Goal: Transaction & Acquisition: Purchase product/service

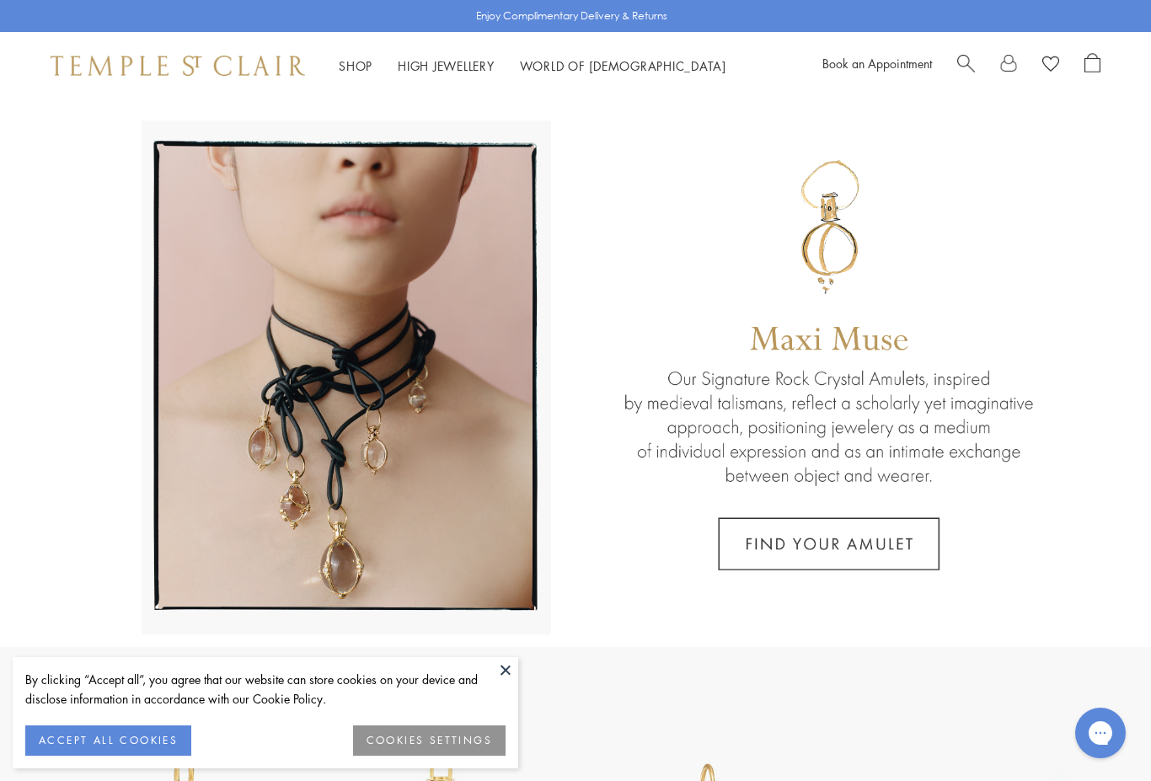
click at [509, 677] on button at bounding box center [505, 669] width 25 height 25
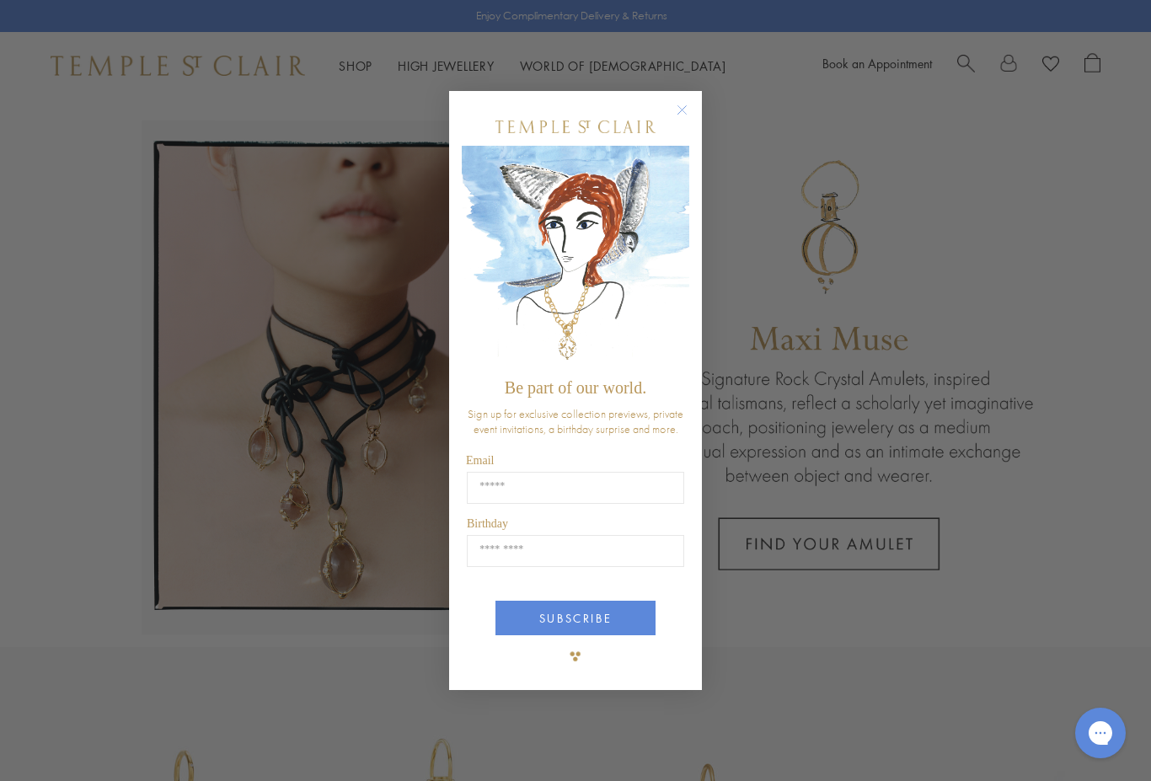
click at [685, 114] on circle "Close dialog" at bounding box center [682, 109] width 20 height 20
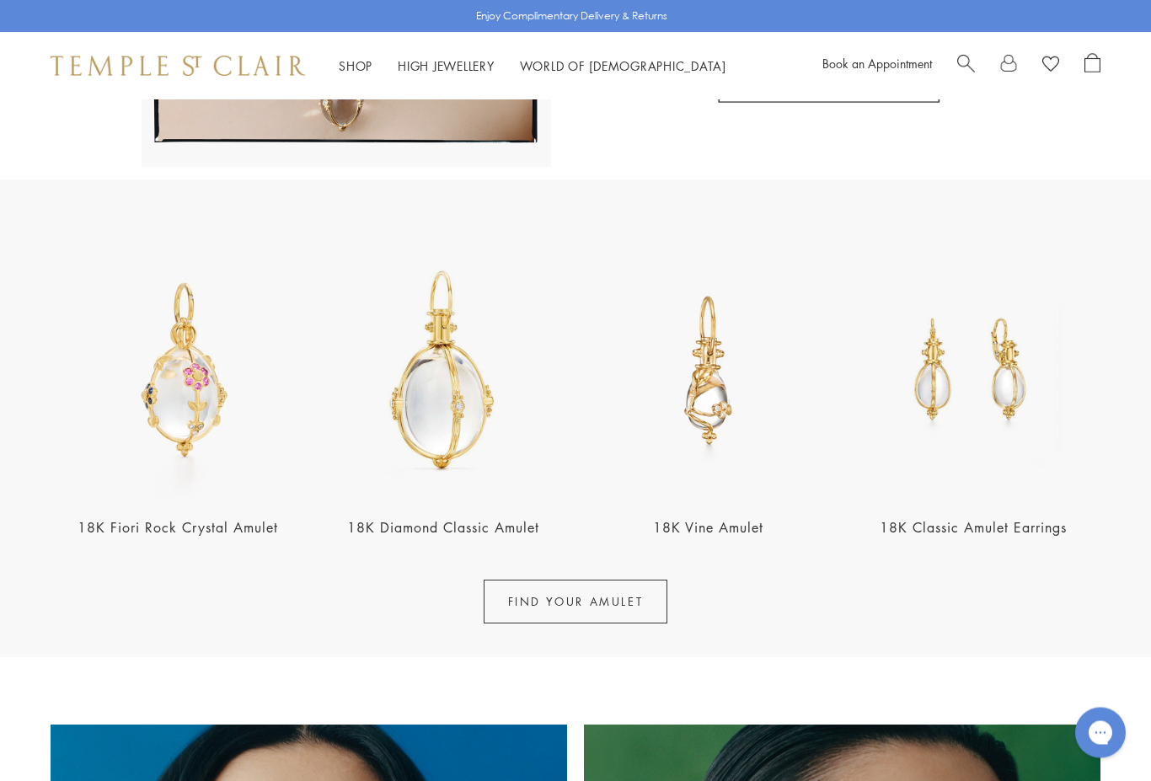
scroll to position [468, 0]
click at [591, 599] on link "FIND YOUR AMULET" at bounding box center [576, 602] width 185 height 44
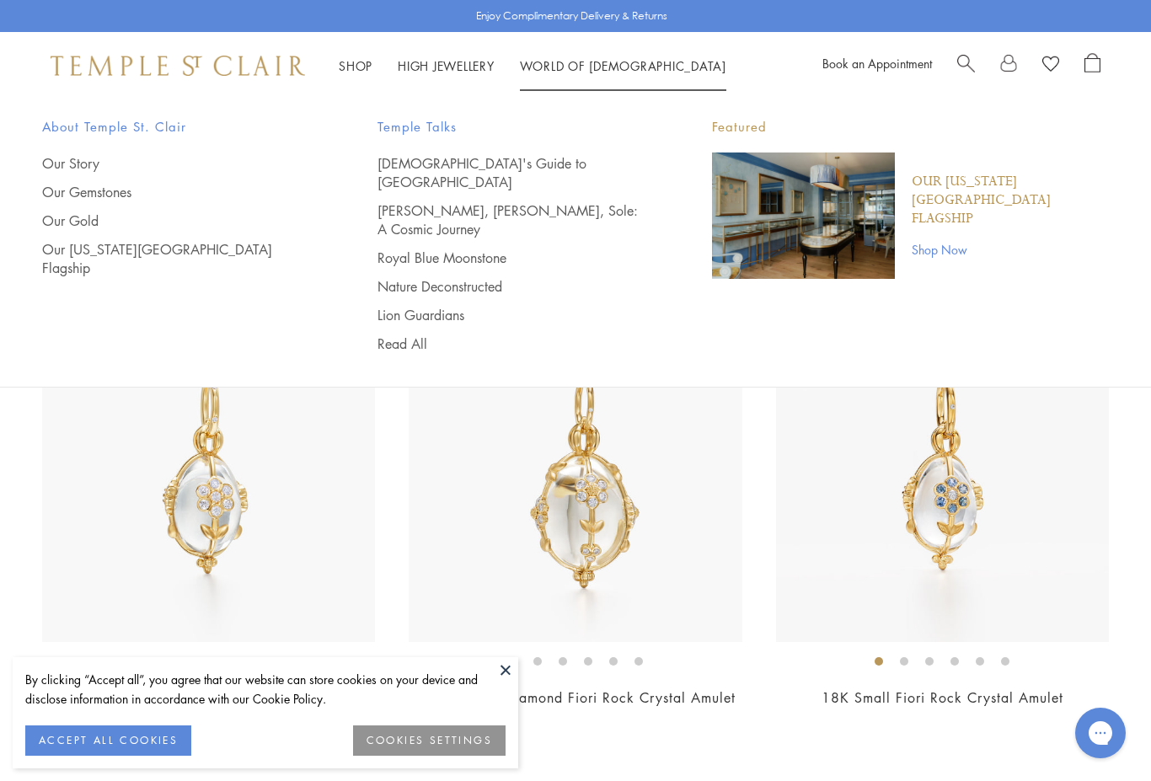
click at [710, 62] on div "Shop Shop Categories Amulets Pendants & Charms Lockets Chains & Leather Cords E…" at bounding box center [575, 65] width 1151 height 67
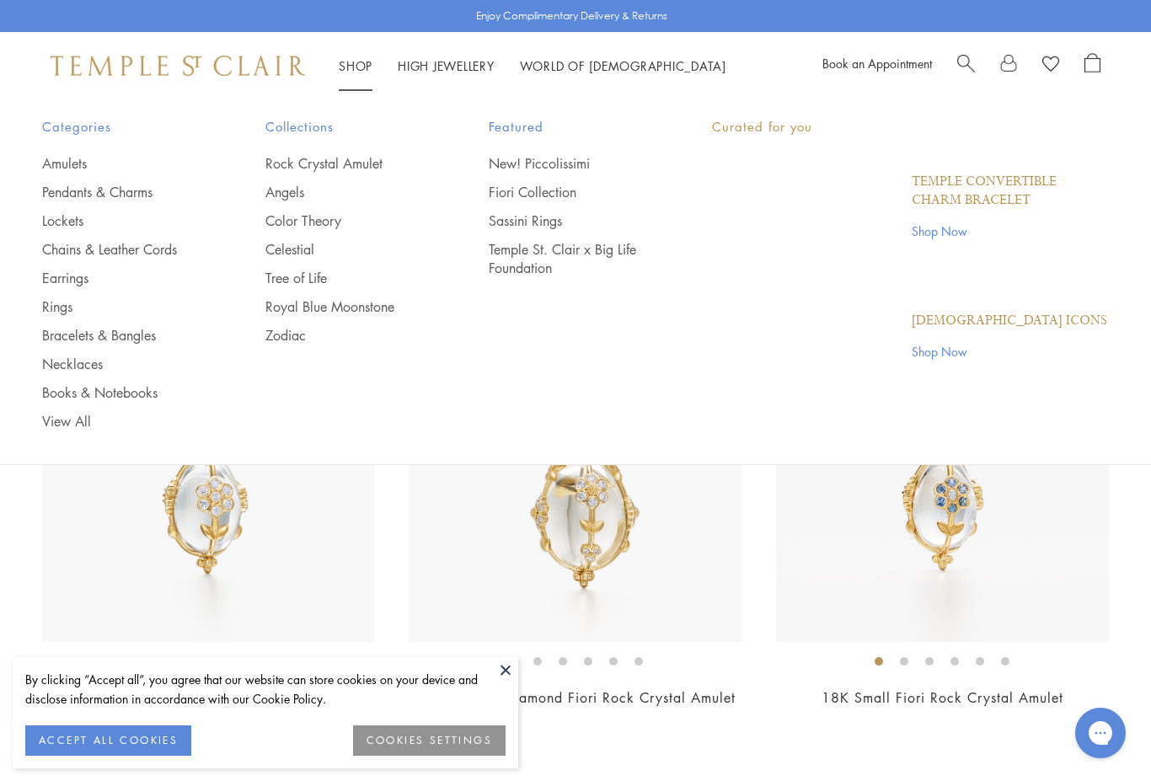
click at [366, 65] on link "Shop Shop" at bounding box center [356, 65] width 34 height 17
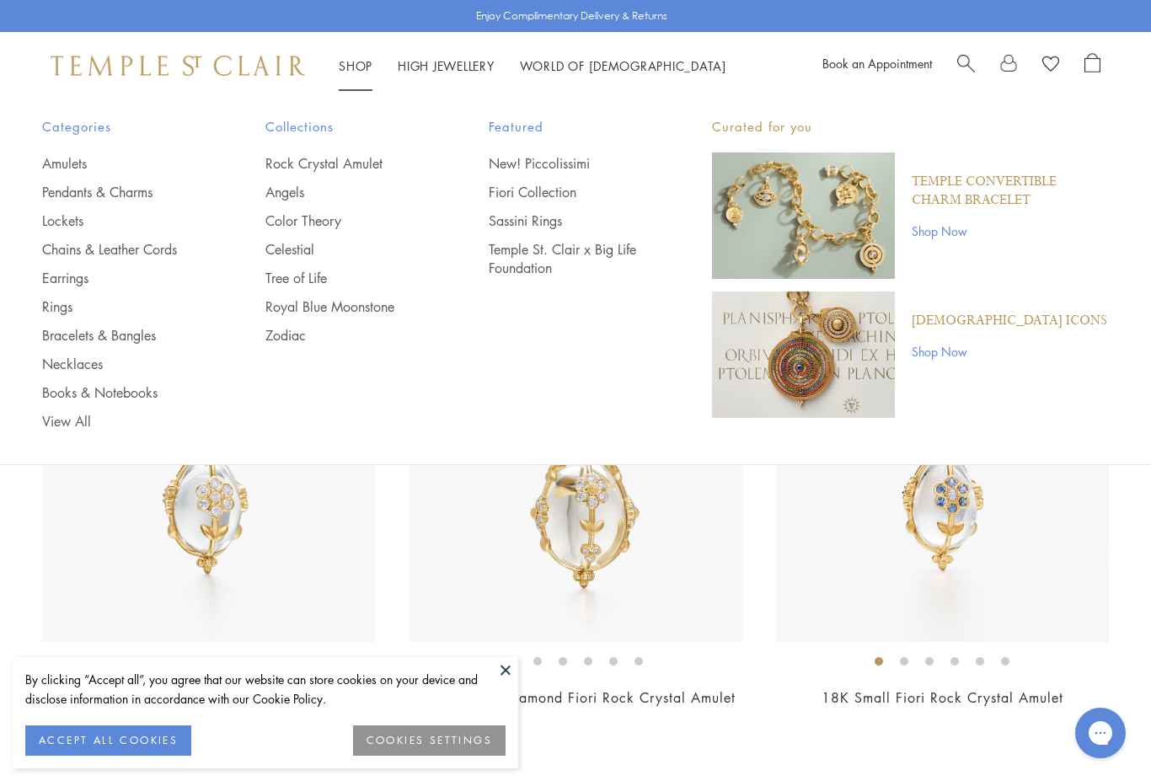
click at [84, 275] on link "Earrings" at bounding box center [120, 278] width 156 height 19
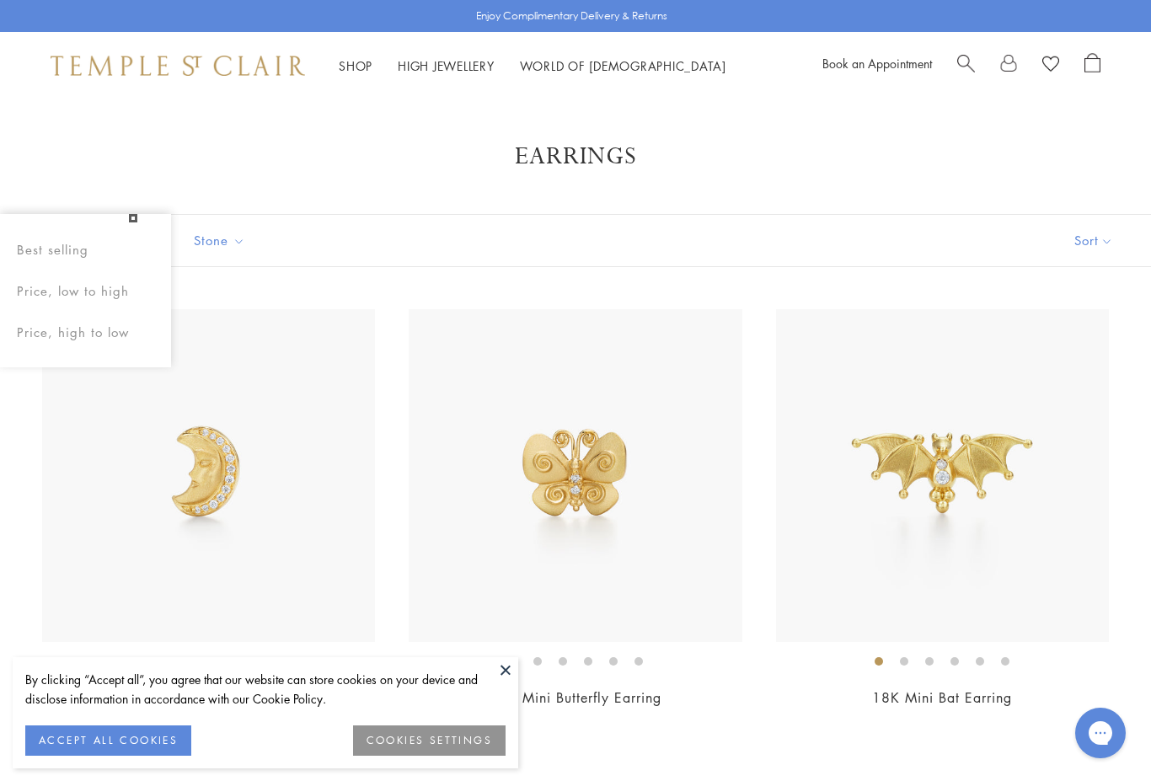
click at [1109, 247] on button "Sort" at bounding box center [1093, 240] width 115 height 51
click at [1108, 246] on button "Sort" at bounding box center [1093, 240] width 115 height 51
click at [1069, 405] on button "Price, high to low" at bounding box center [1065, 400] width 171 height 41
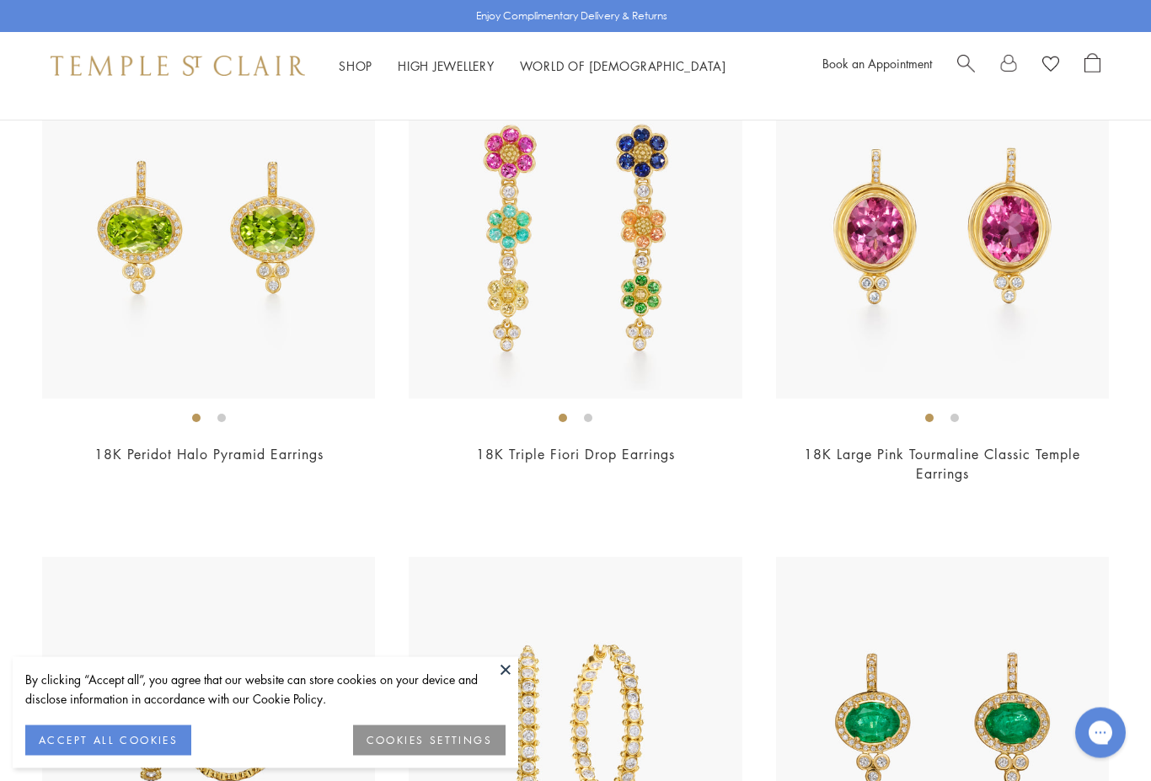
scroll to position [243, 0]
click at [613, 288] on img at bounding box center [575, 232] width 333 height 333
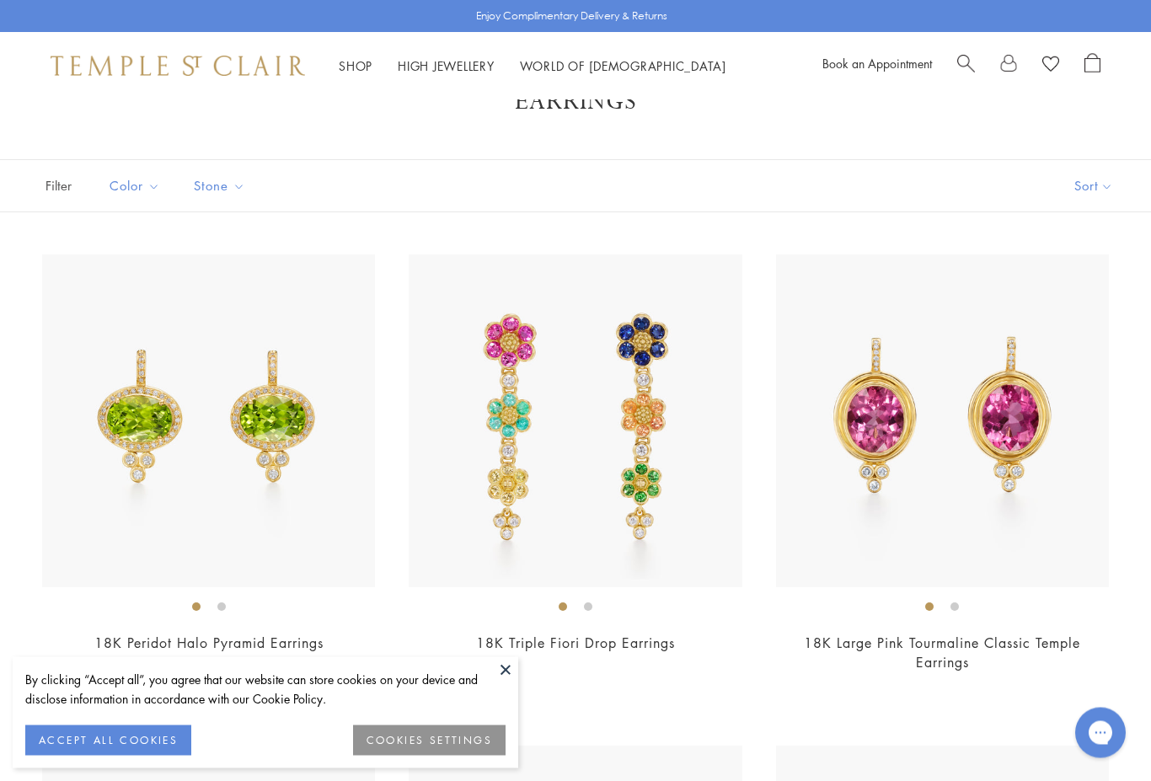
scroll to position [69, 0]
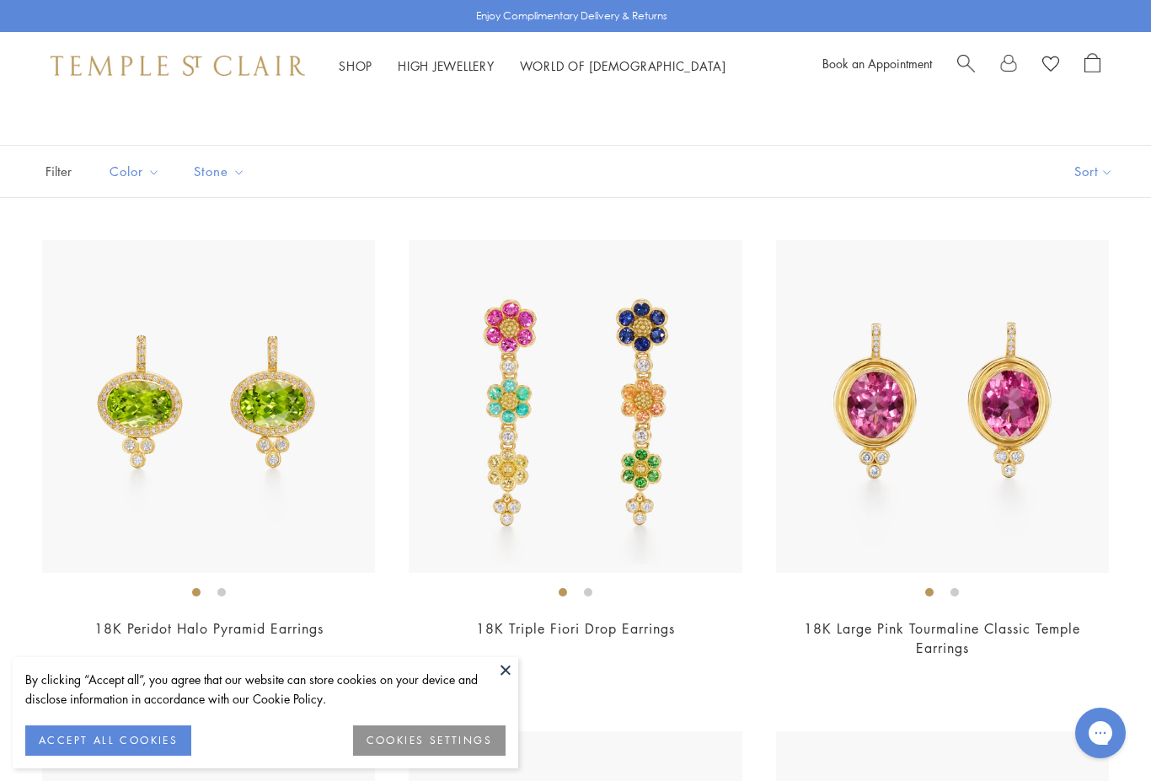
click at [627, 420] on img at bounding box center [575, 406] width 333 height 333
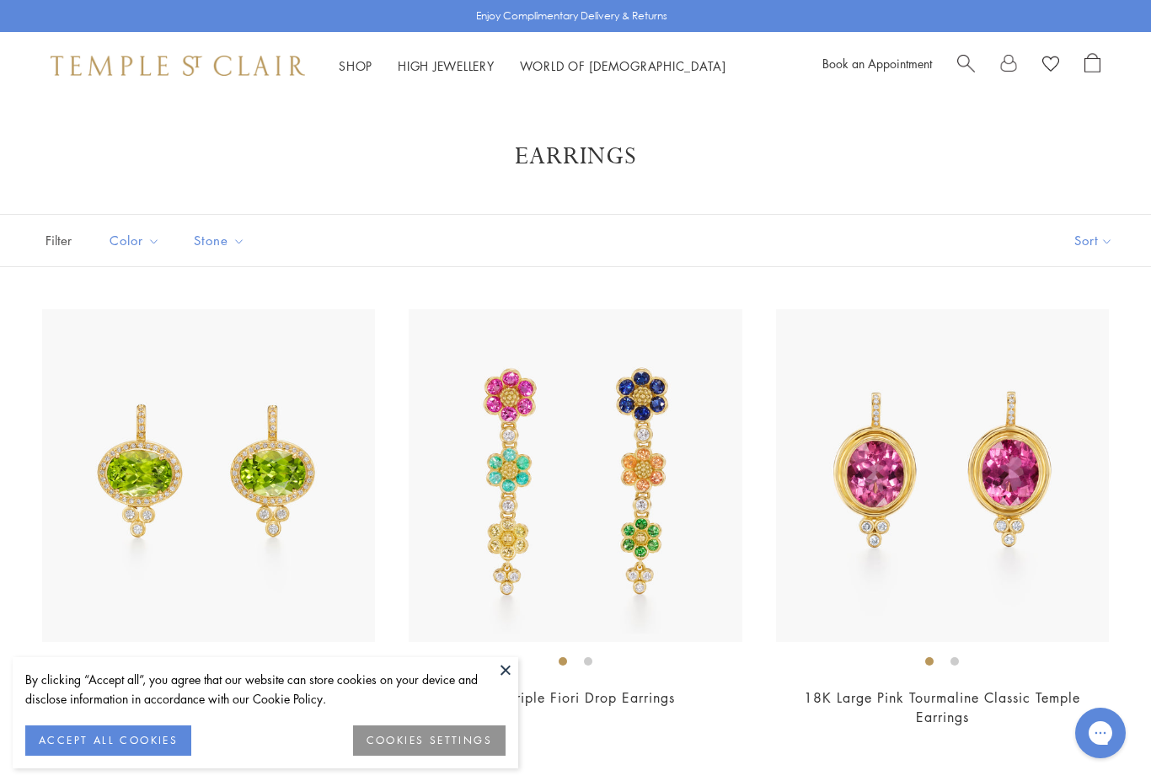
scroll to position [115, 0]
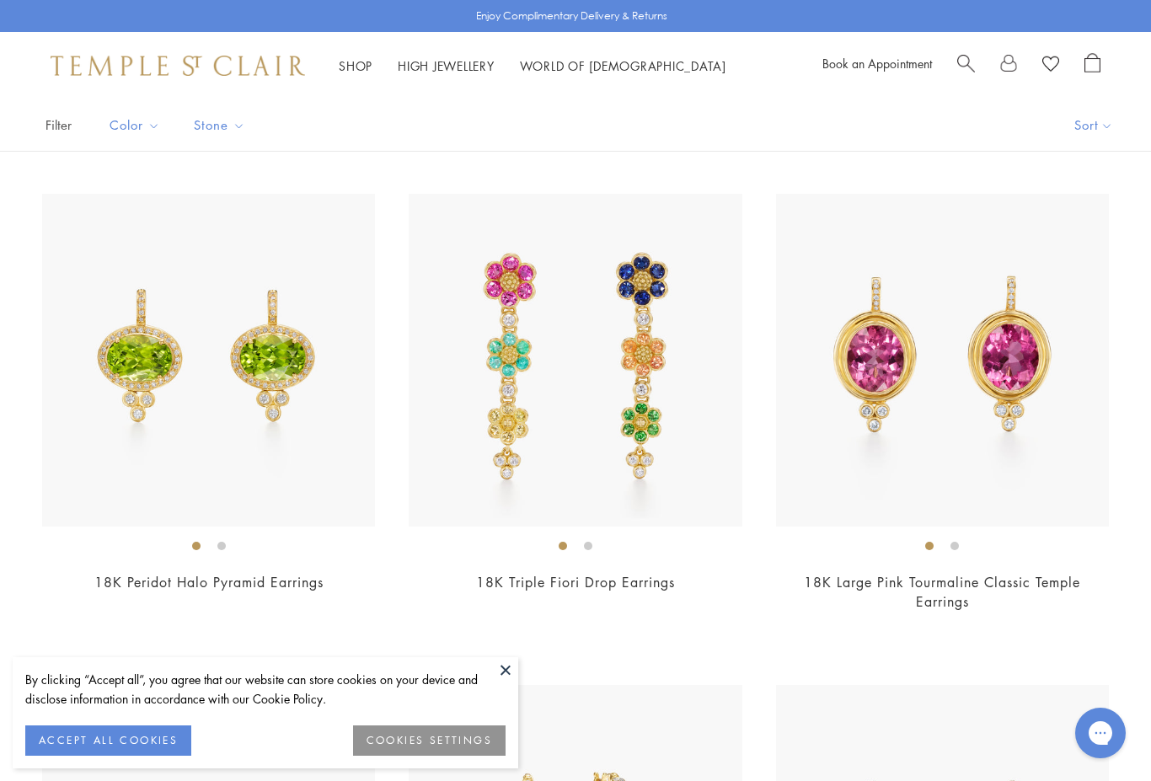
click at [1113, 127] on button "Sort" at bounding box center [1093, 124] width 115 height 51
click at [1111, 132] on button "Sort" at bounding box center [1093, 124] width 115 height 51
click at [1072, 285] on button "Price, high to low" at bounding box center [1065, 285] width 171 height 41
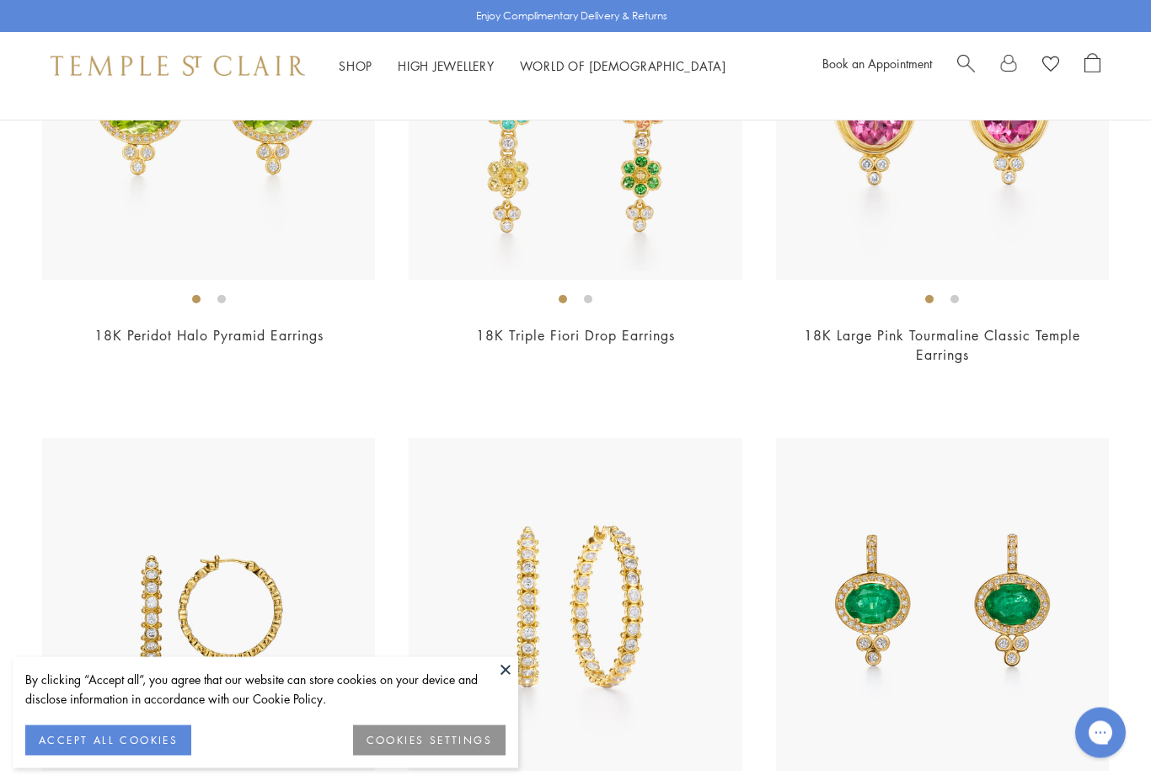
scroll to position [373, 0]
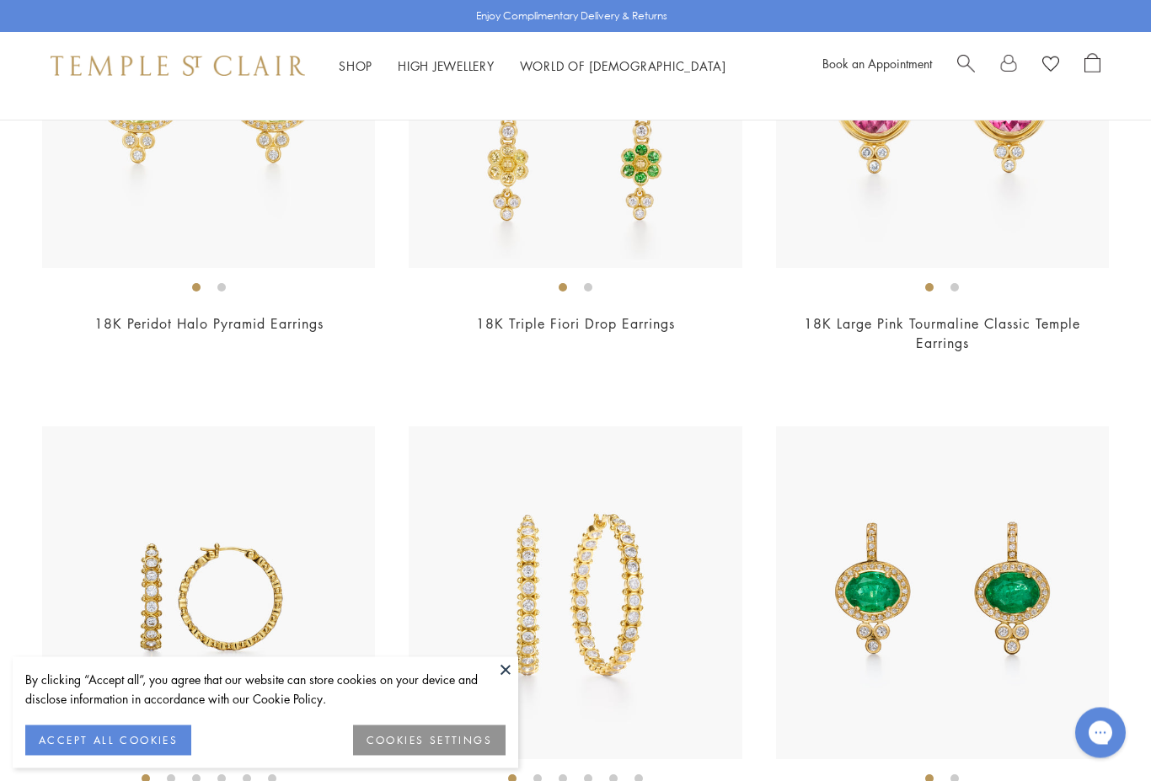
click at [163, 756] on button "ACCEPT ALL COOKIES" at bounding box center [108, 740] width 166 height 30
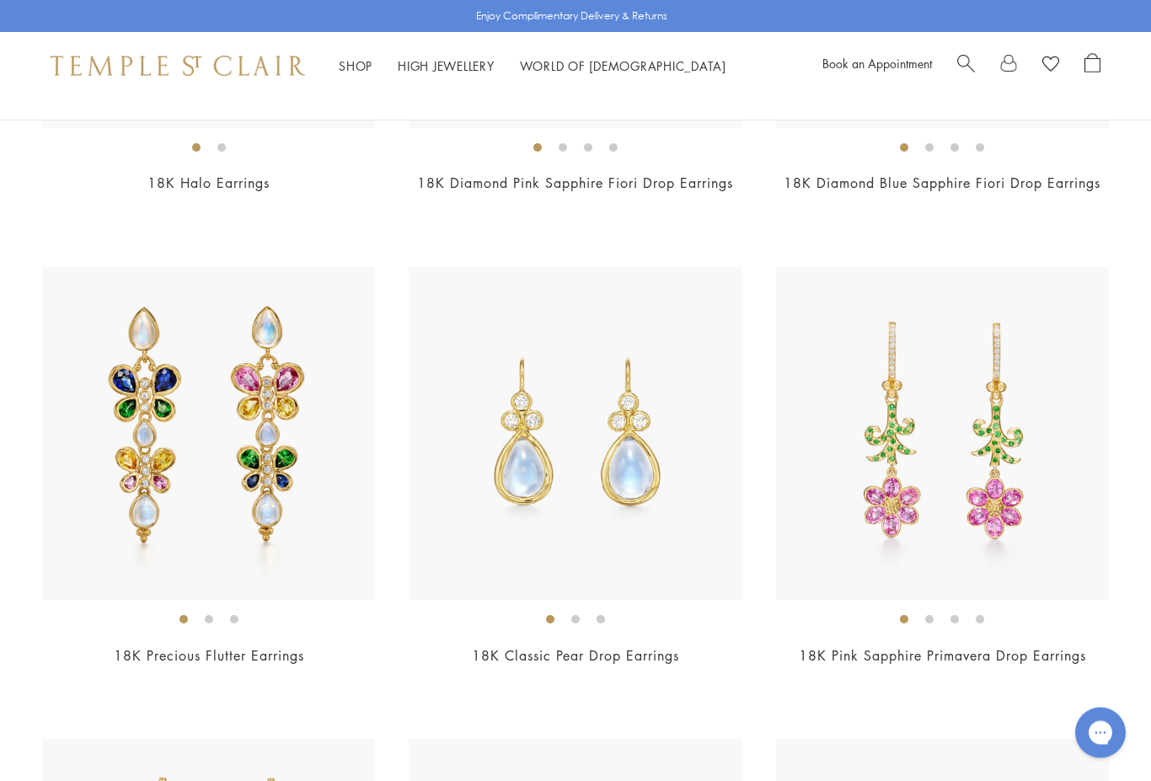
scroll to position [2913, 0]
click at [238, 646] on link "18K Precious Flutter Earrings" at bounding box center [209, 655] width 190 height 19
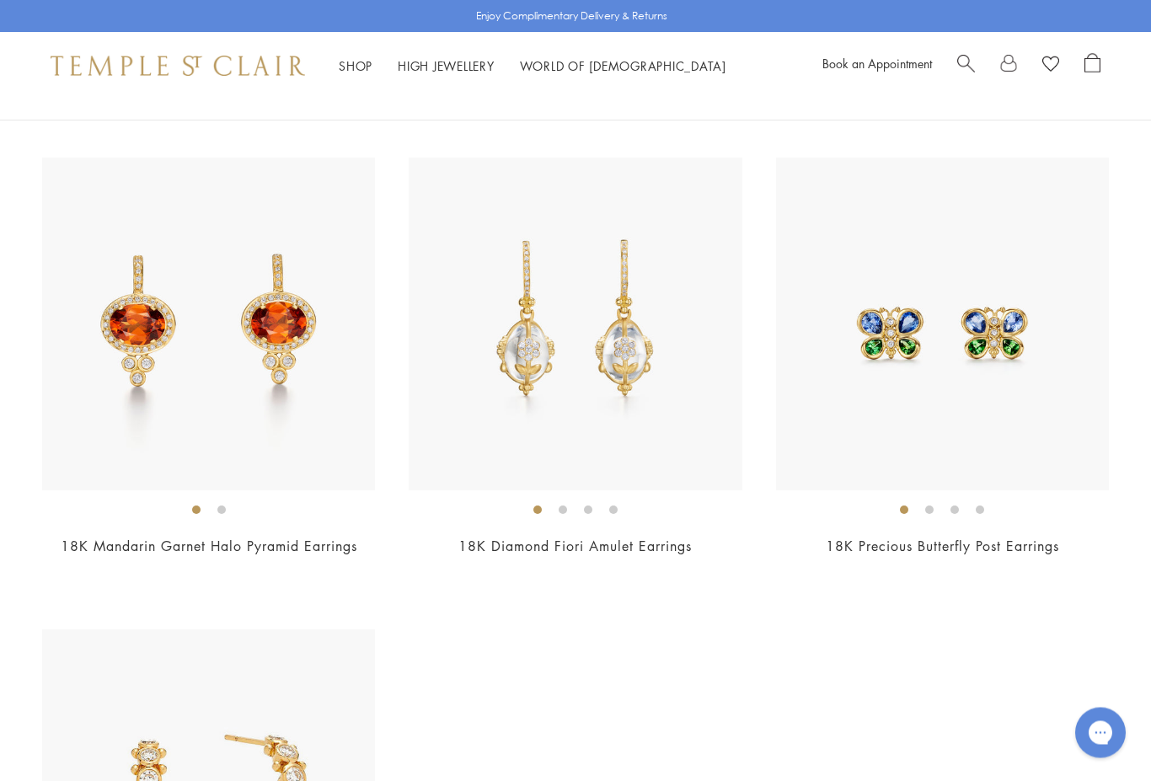
scroll to position [7271, 0]
click at [604, 341] on img at bounding box center [575, 324] width 333 height 333
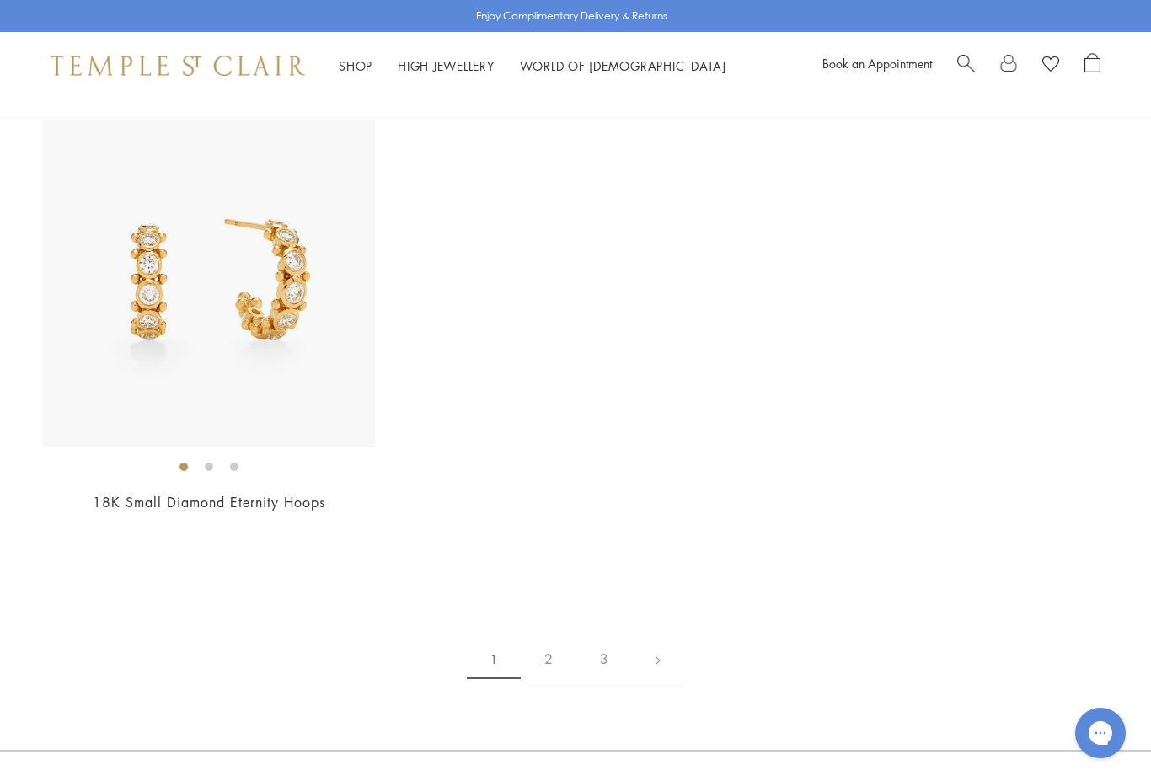
scroll to position [7796, 0]
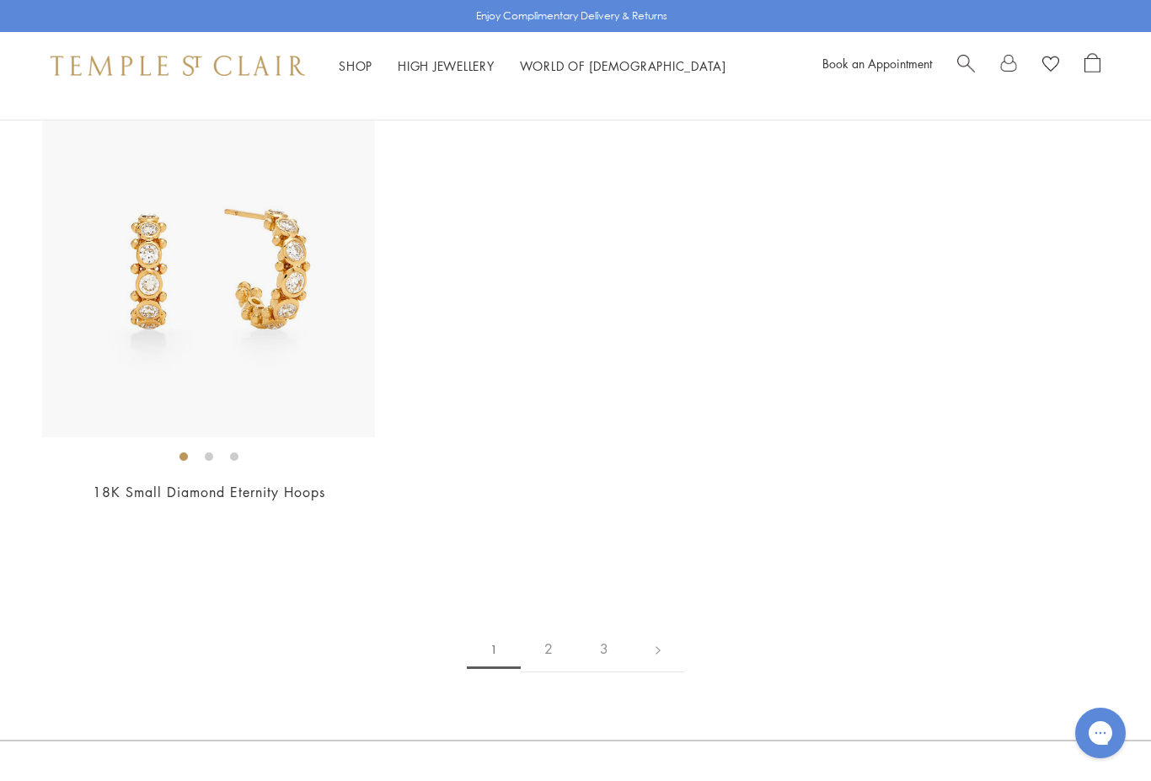
click at [548, 639] on link "2" at bounding box center [549, 649] width 56 height 46
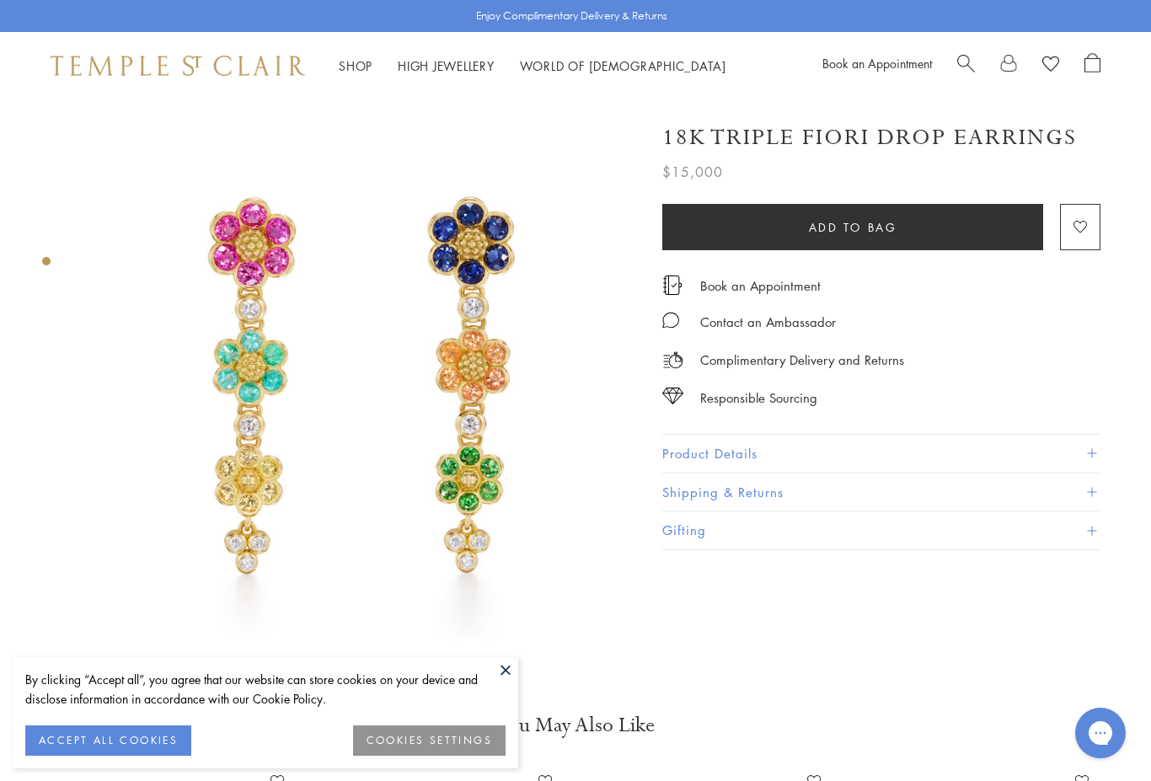
click at [497, 373] on img at bounding box center [360, 375] width 553 height 553
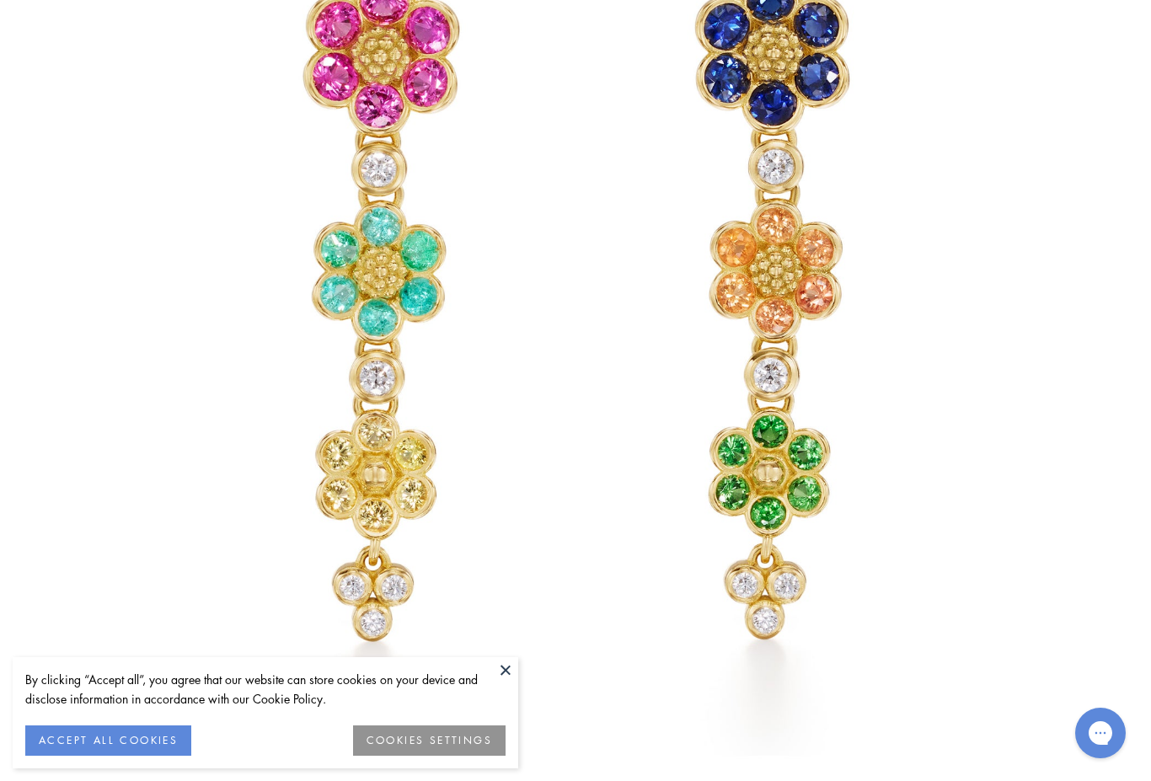
click at [512, 672] on button at bounding box center [505, 669] width 25 height 25
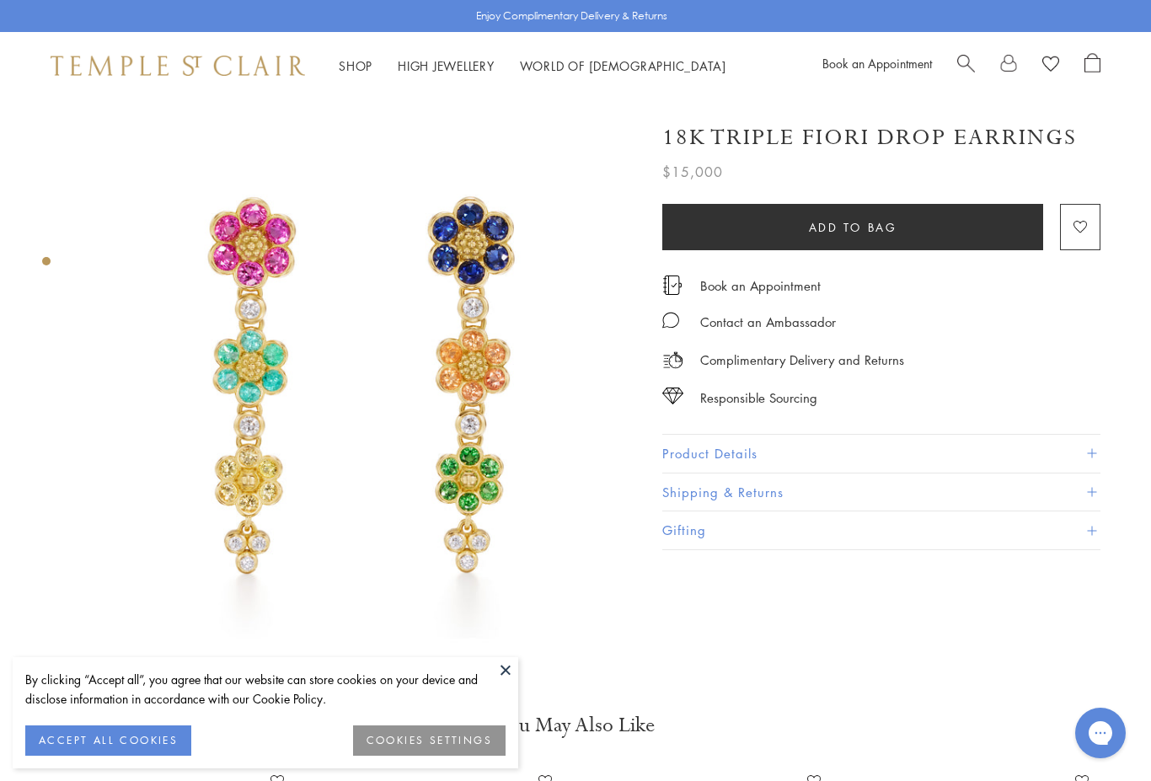
click at [505, 677] on button at bounding box center [505, 669] width 25 height 25
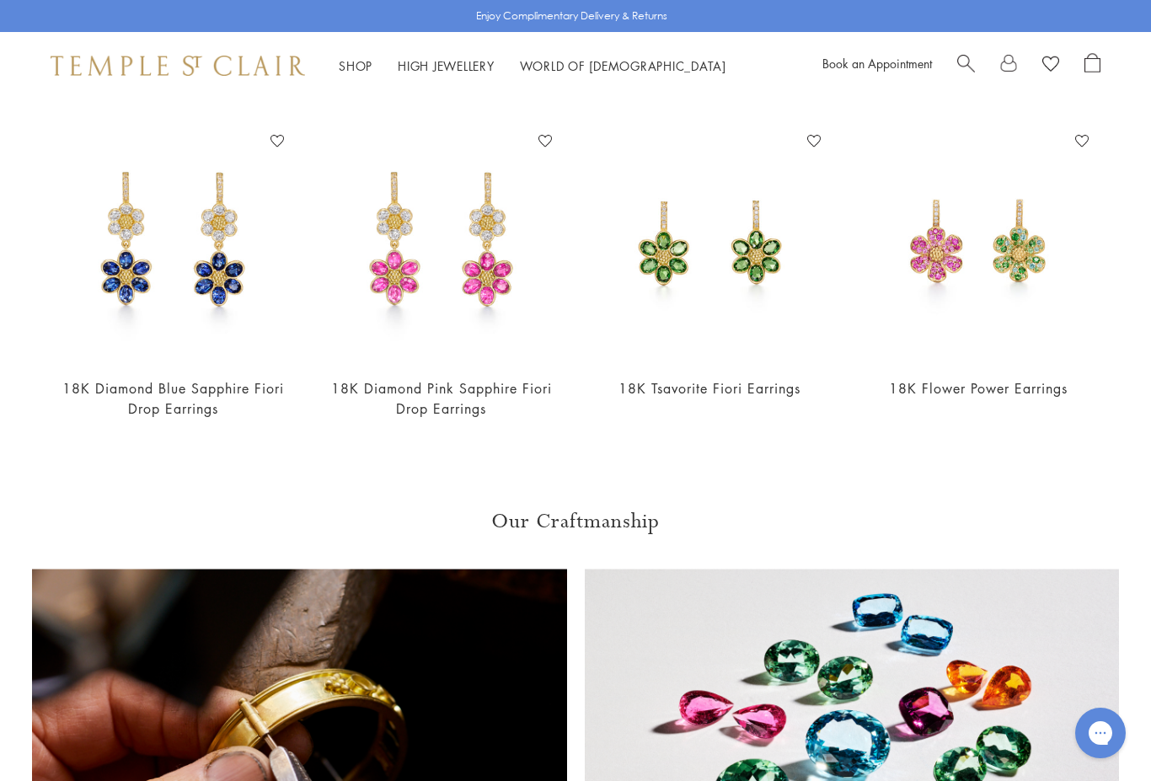
scroll to position [532, 0]
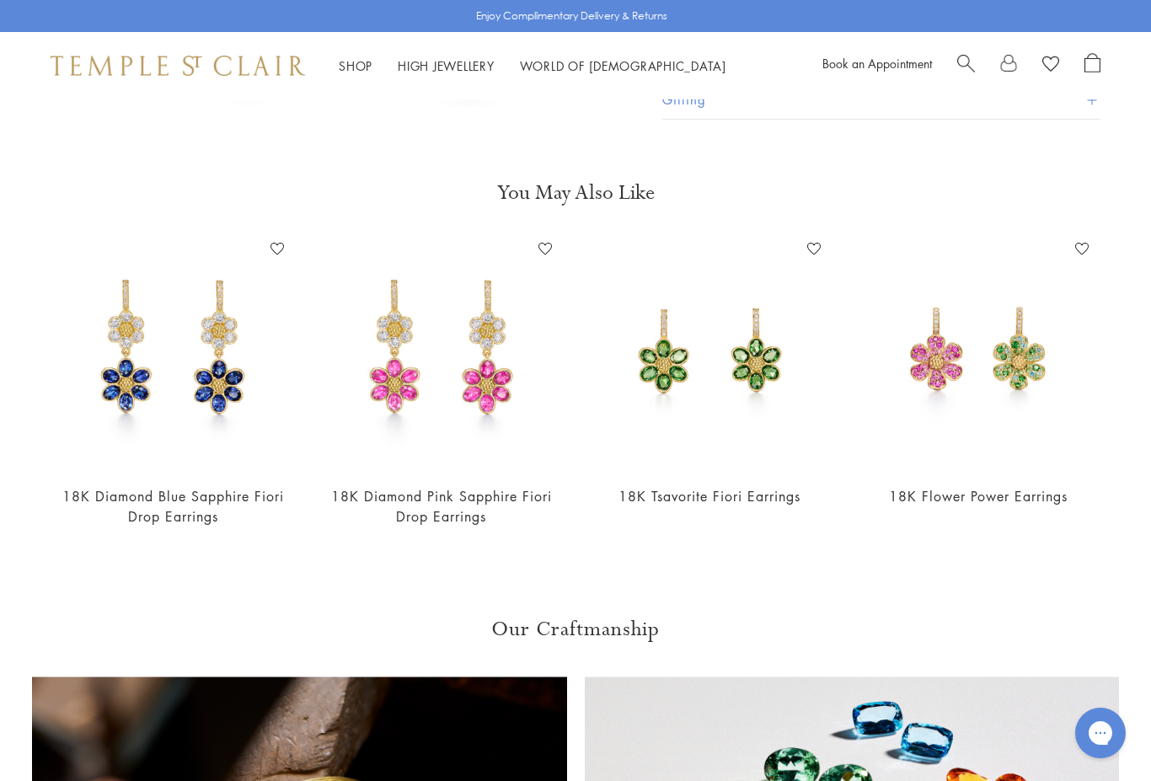
click at [189, 351] on img at bounding box center [173, 353] width 235 height 235
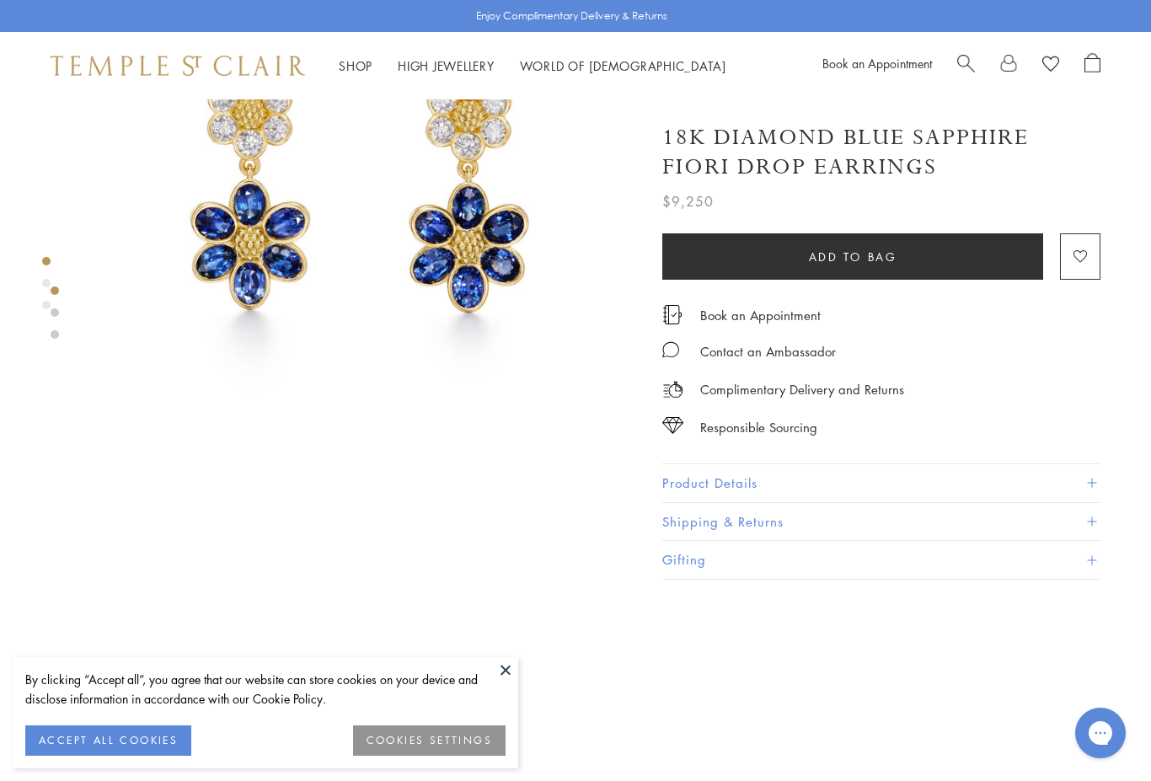
scroll to position [222, 0]
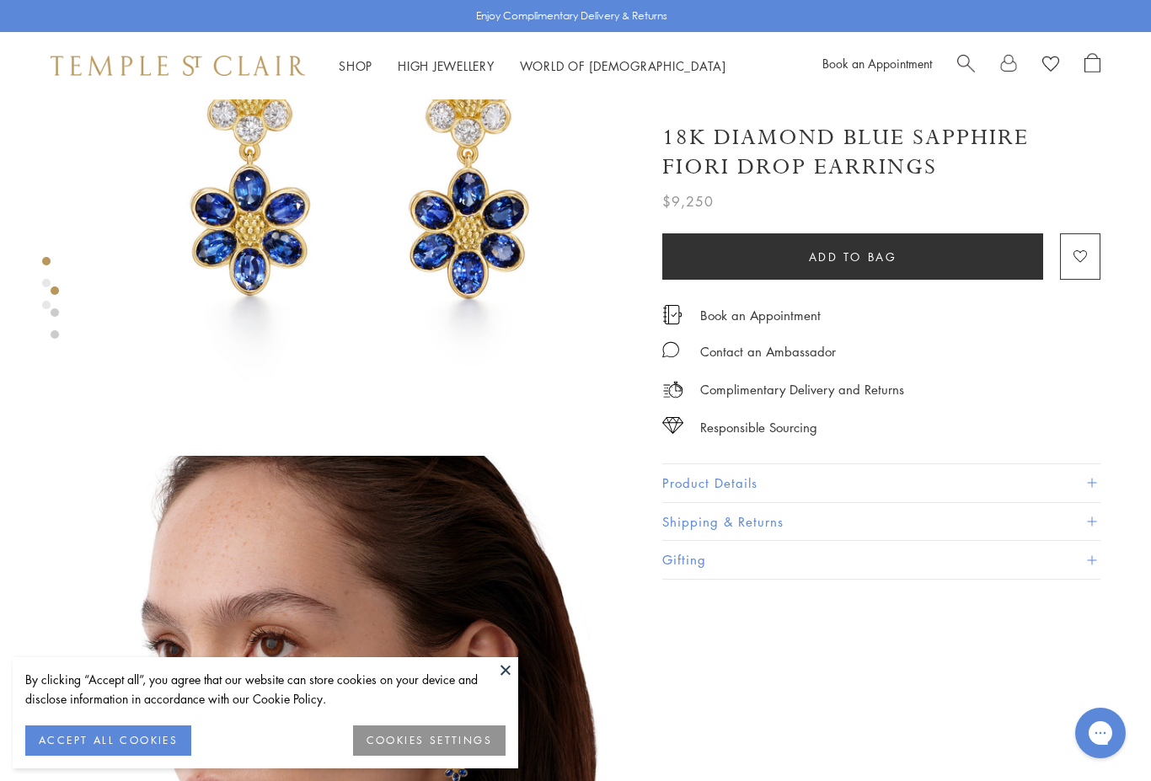
click at [149, 756] on button "ACCEPT ALL COOKIES" at bounding box center [108, 740] width 166 height 30
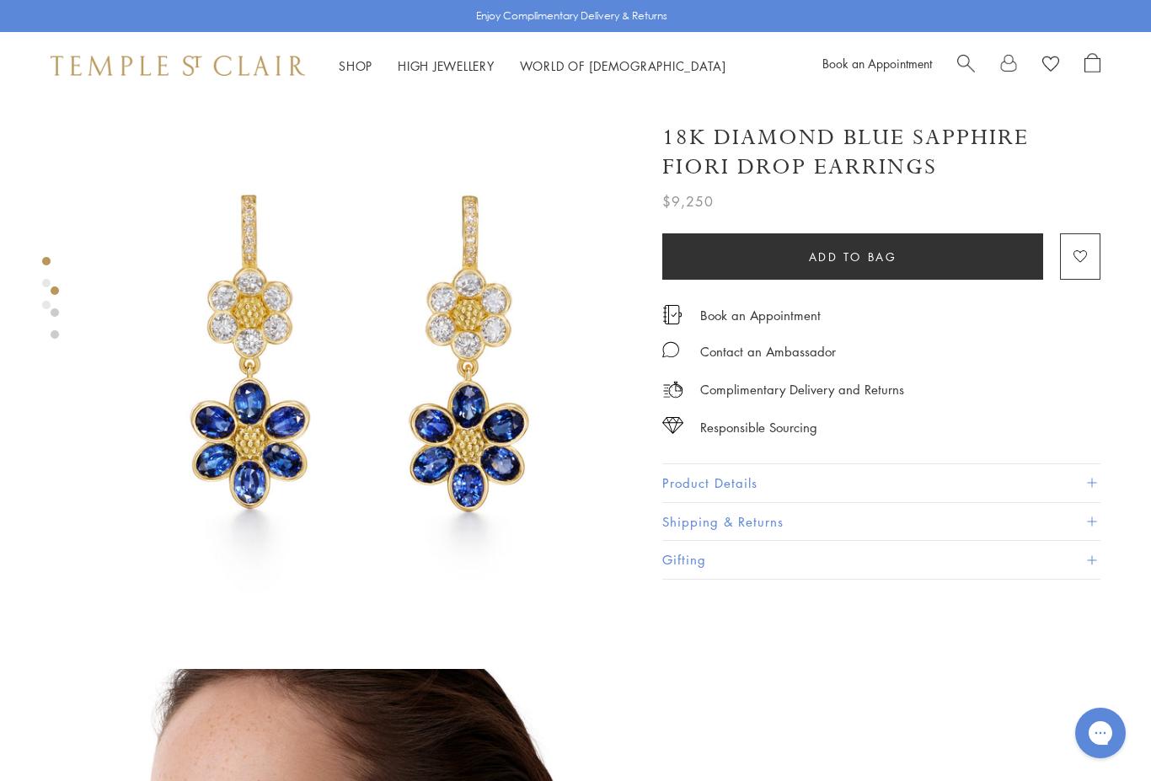
scroll to position [0, 0]
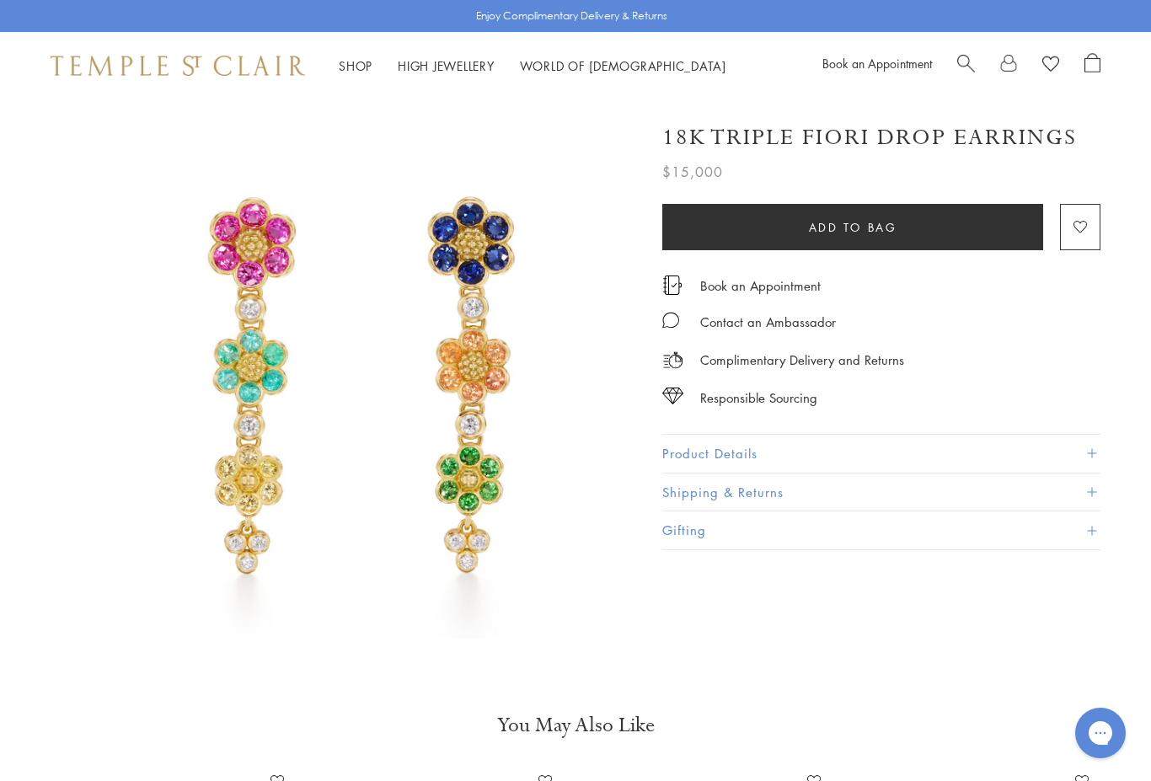
scroll to position [532, 0]
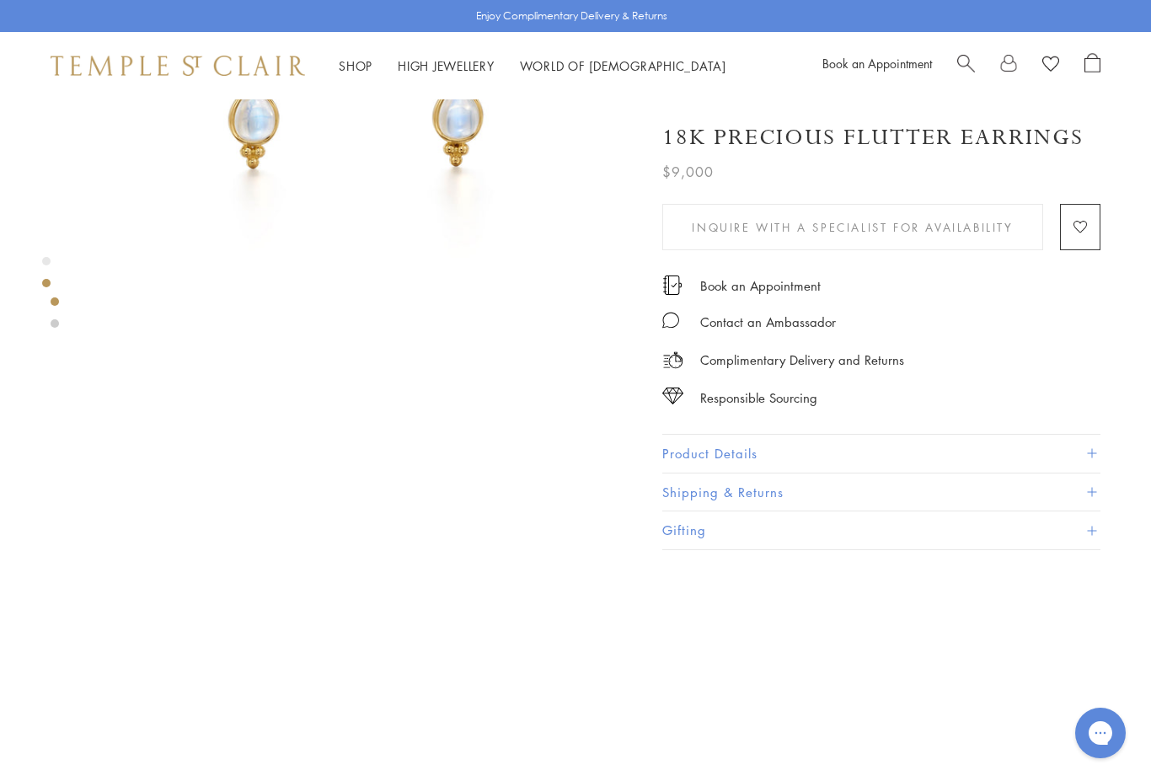
scroll to position [386, 0]
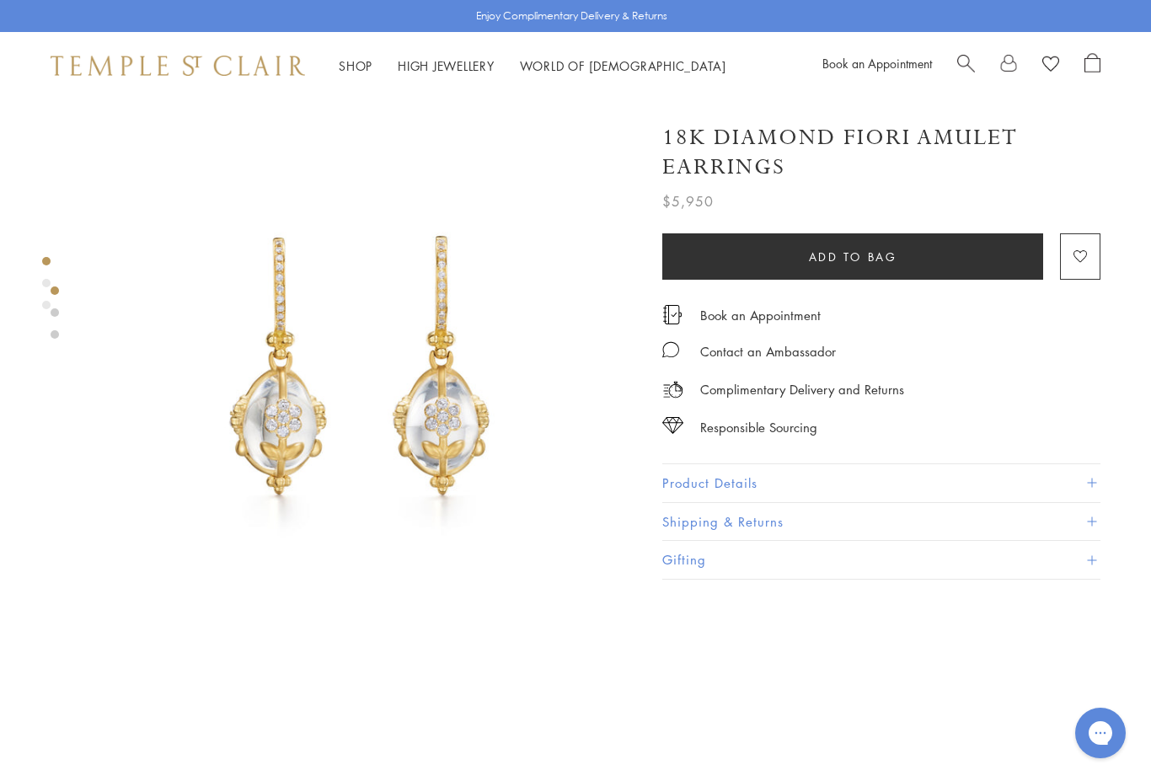
click at [446, 404] on img at bounding box center [360, 375] width 553 height 553
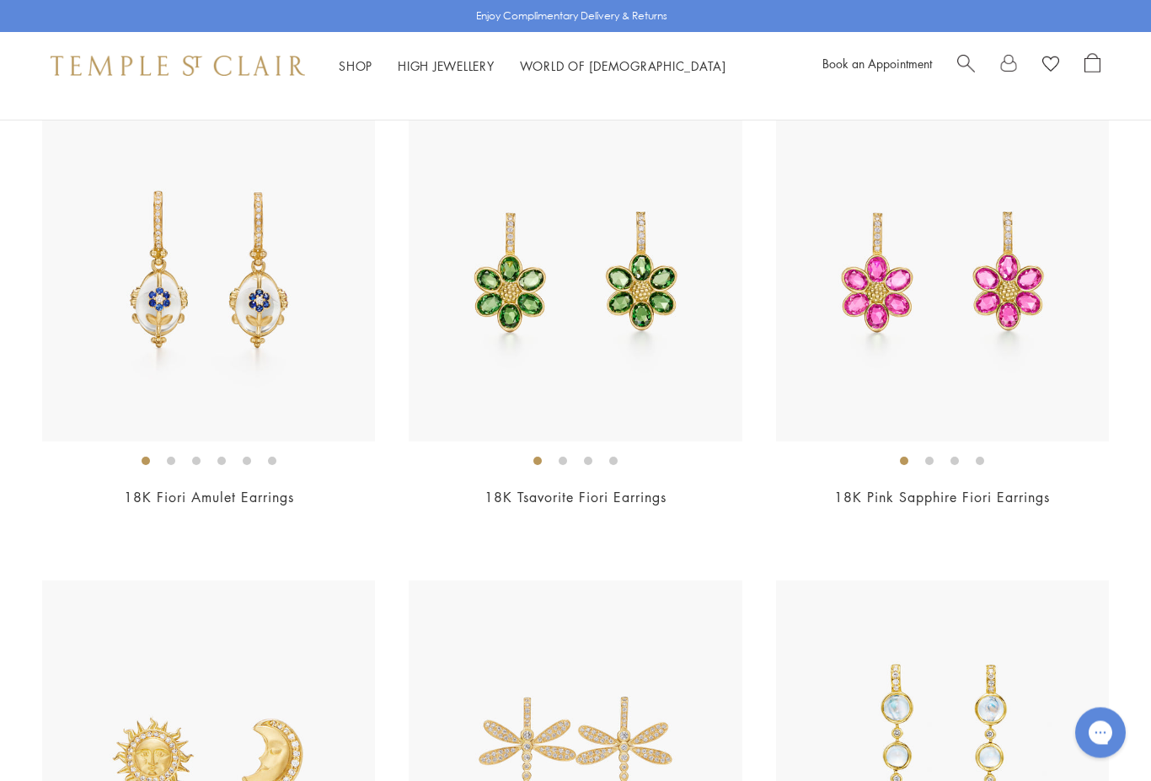
scroll to position [1617, 0]
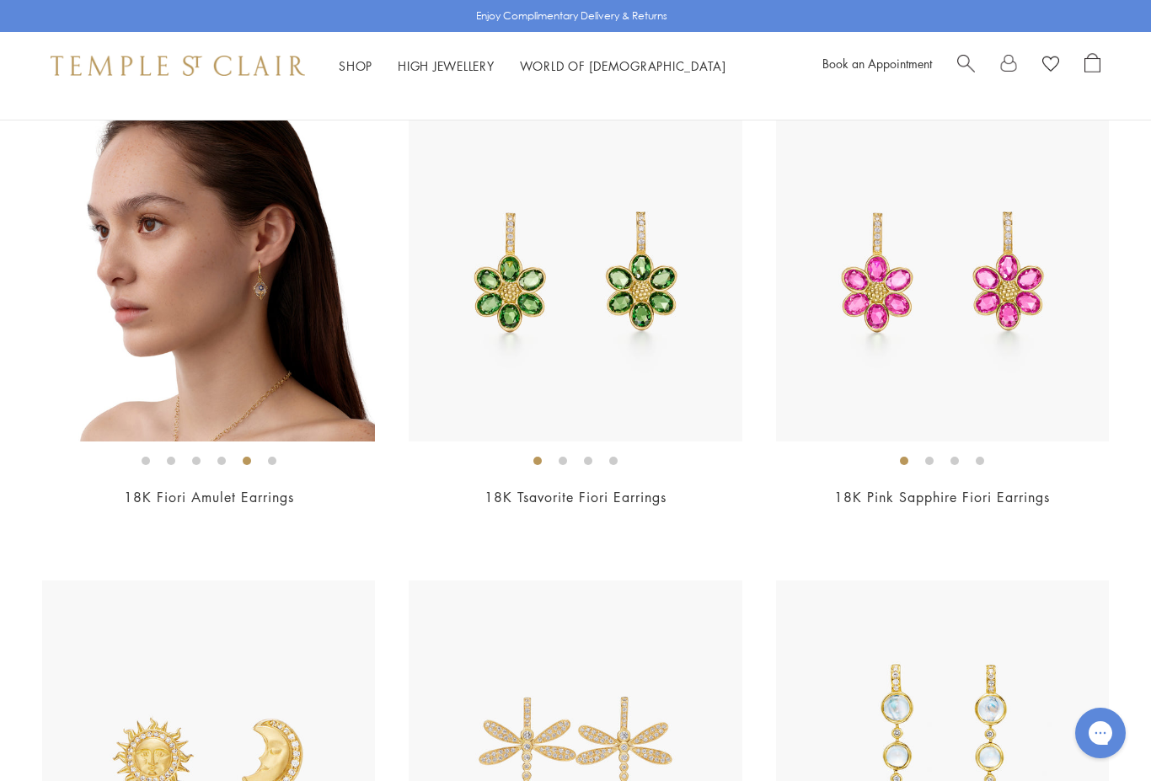
click at [263, 308] on img at bounding box center [208, 275] width 333 height 333
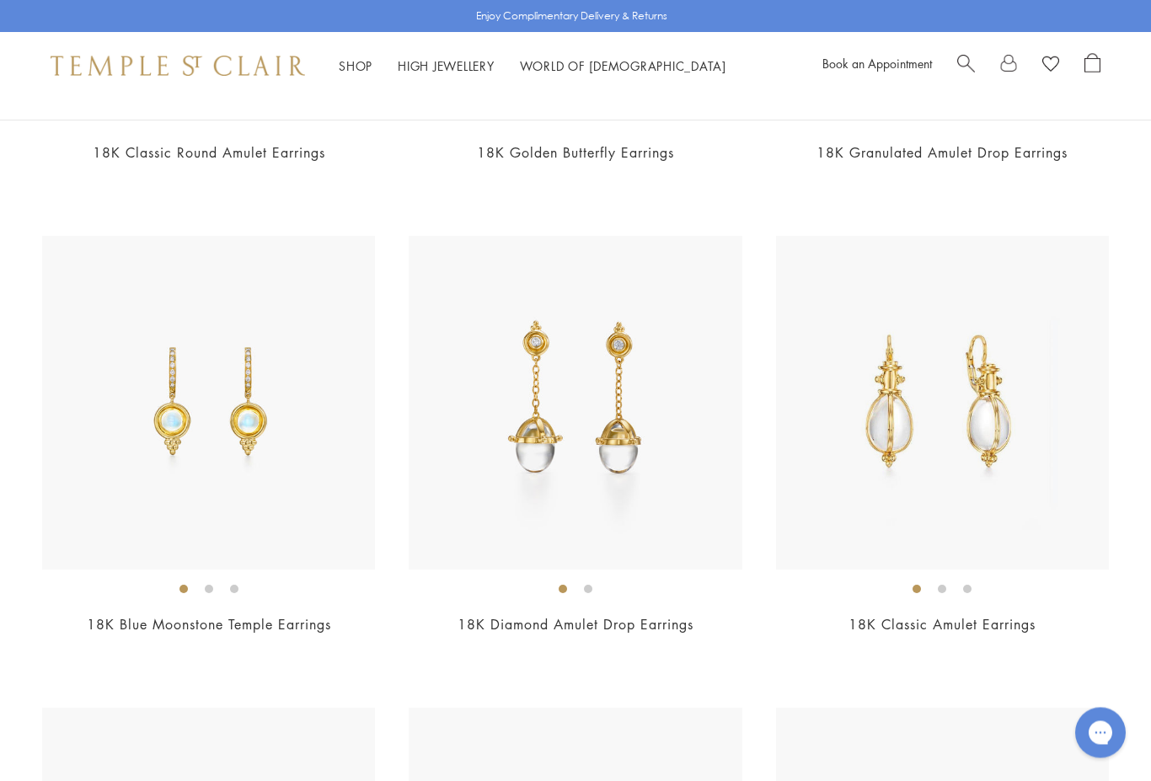
scroll to position [6209, 0]
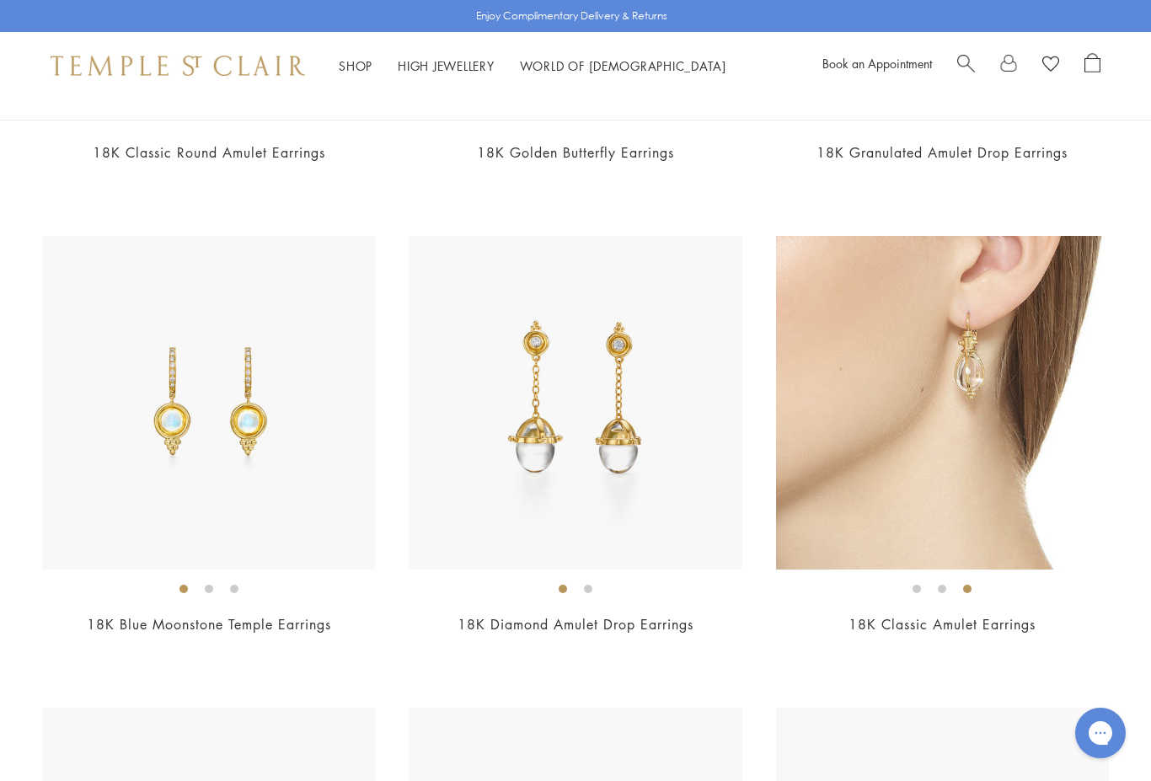
click at [981, 370] on img at bounding box center [942, 402] width 333 height 333
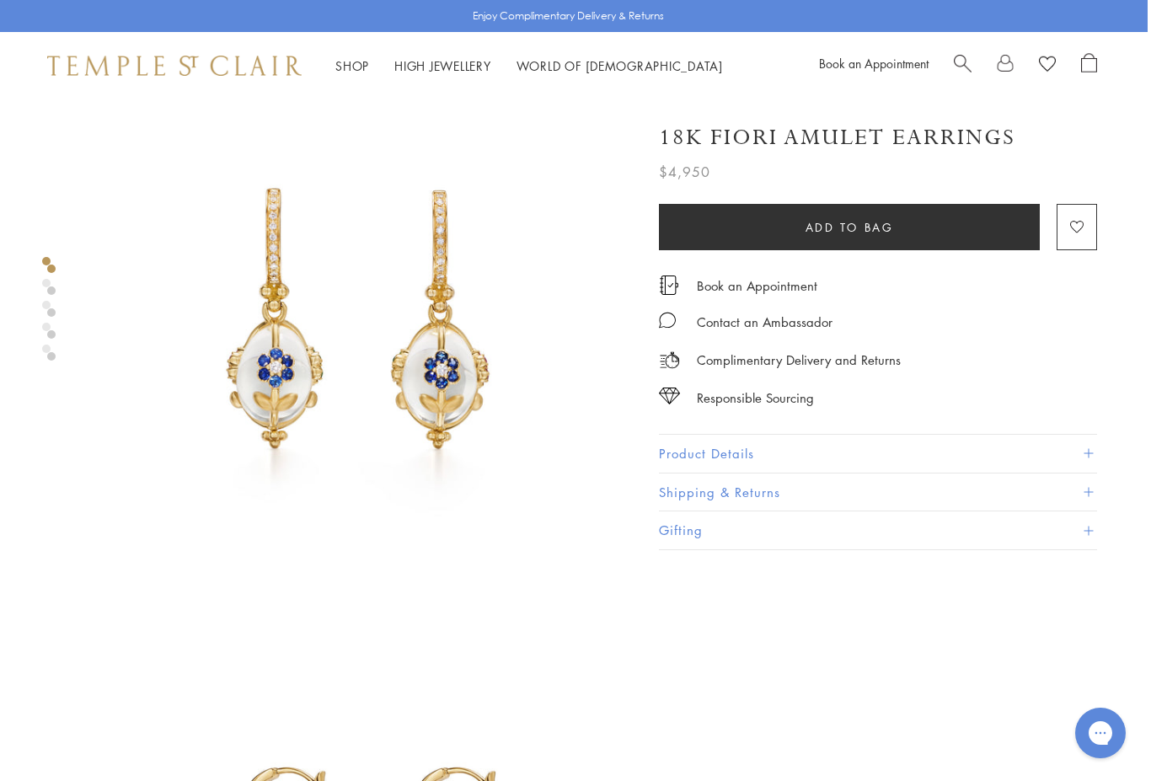
scroll to position [47, 3]
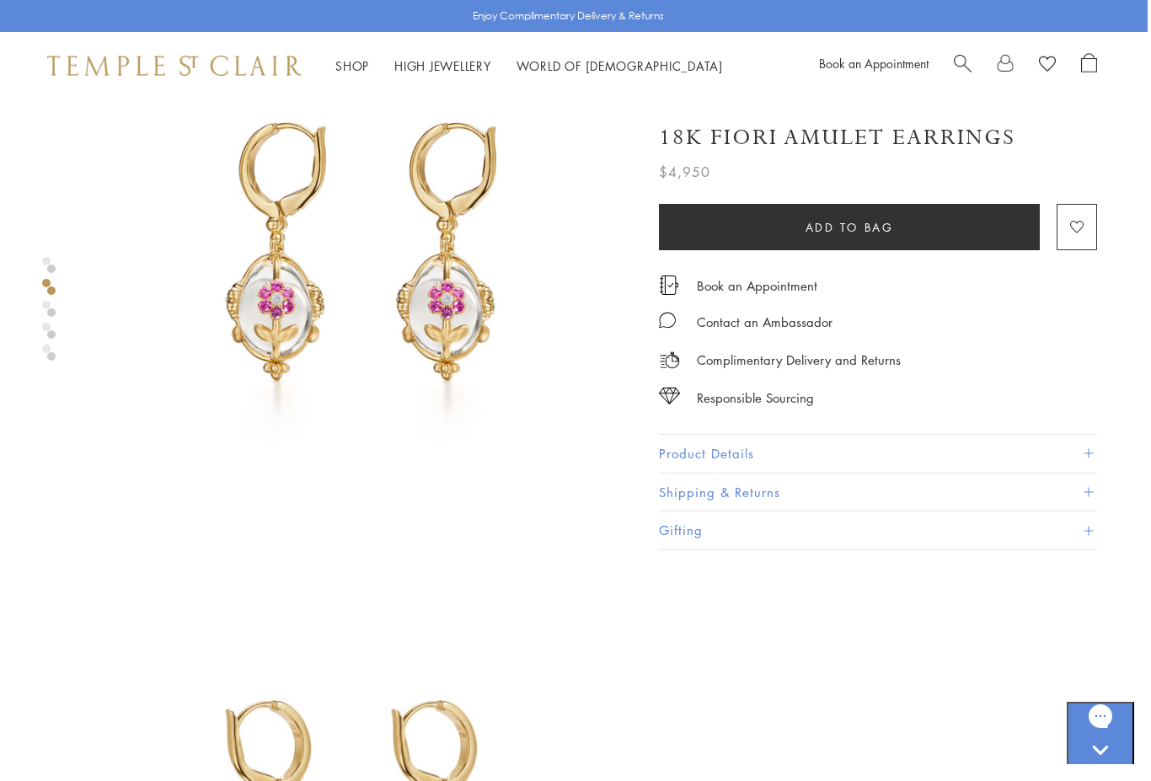
scroll to position [691, 3]
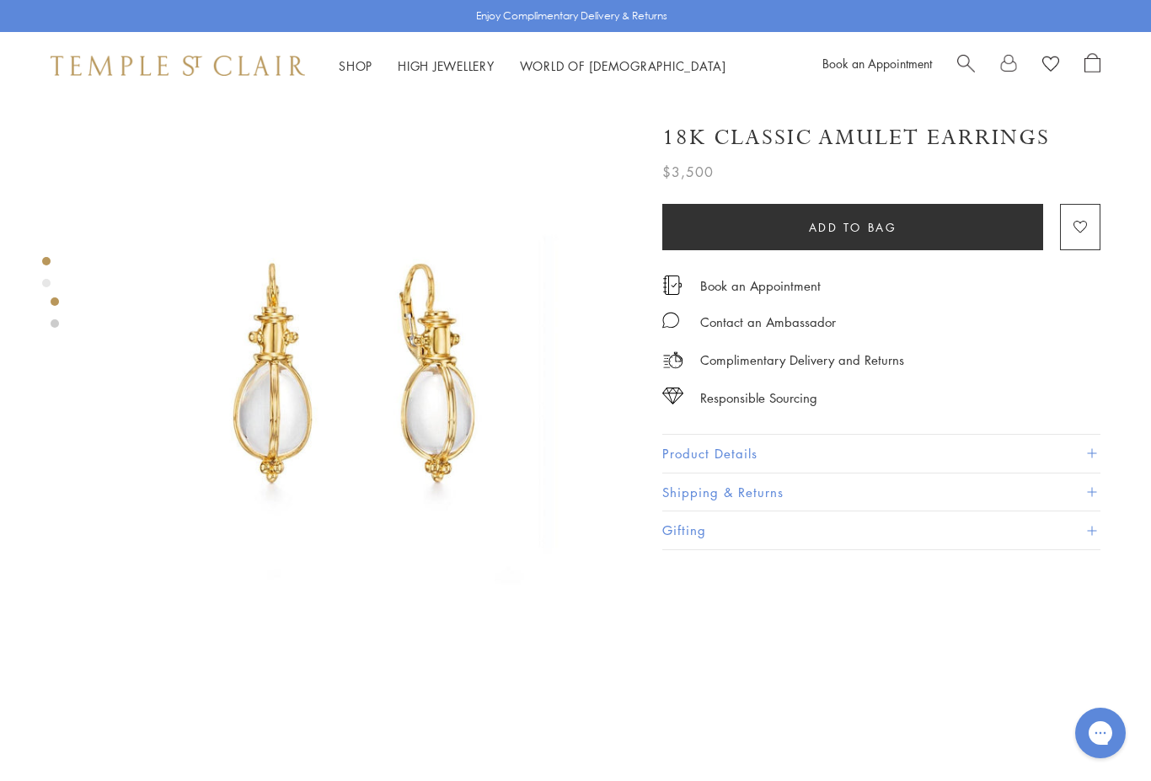
click at [456, 409] on img at bounding box center [360, 375] width 553 height 553
